Goal: Complete application form: Complete application form

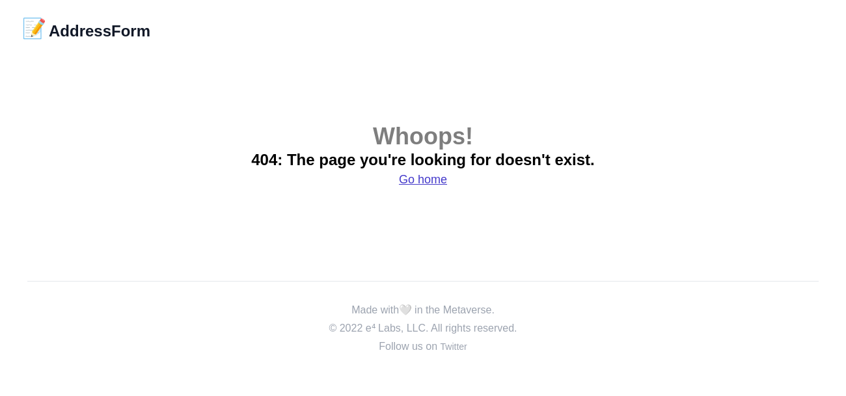
click at [418, 186] on h3 "Go home" at bounding box center [423, 180] width 344 height 18
